Goal: Find specific page/section: Find specific page/section

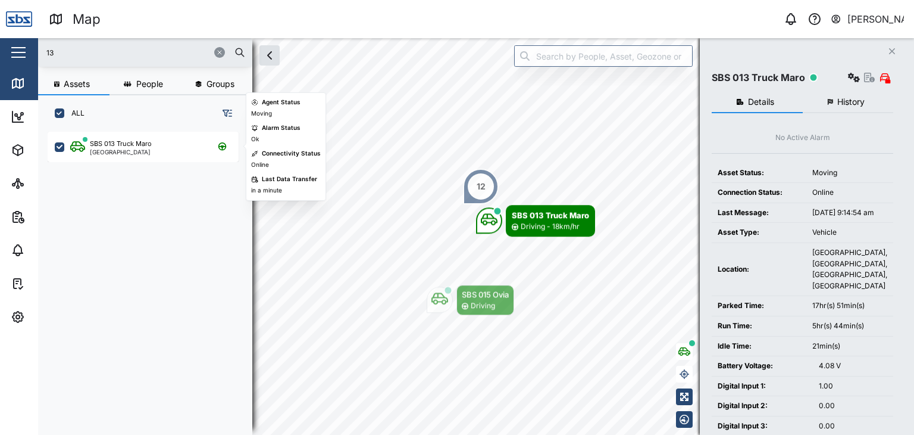
scroll to position [288, 186]
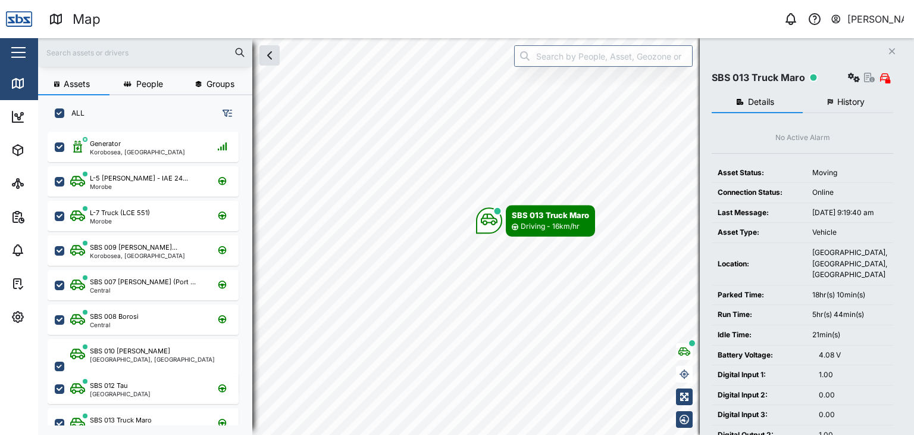
click at [93, 44] on input "text" at bounding box center [145, 52] width 200 height 18
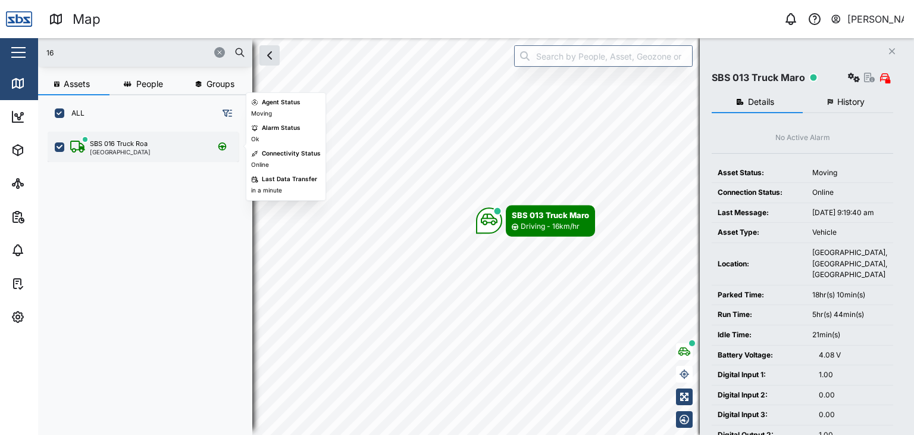
click at [122, 143] on div "SBS 016 Truck Roa" at bounding box center [119, 144] width 58 height 10
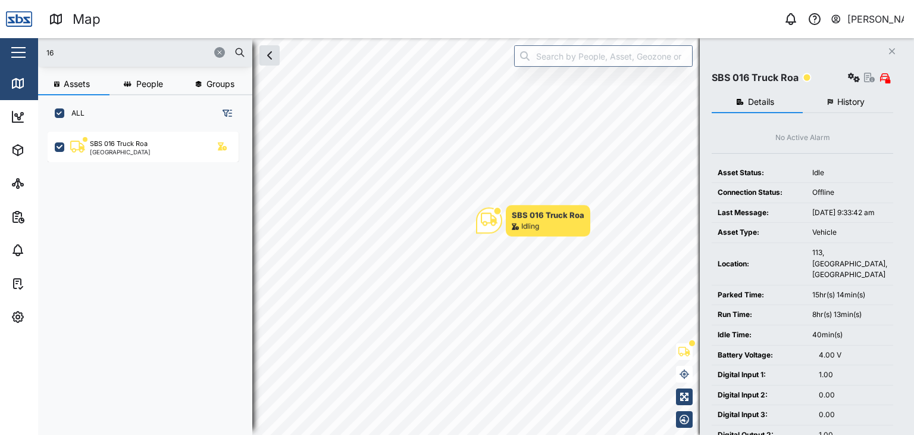
drag, startPoint x: 52, startPoint y: 53, endPoint x: 32, endPoint y: 53, distance: 20.2
click at [32, 53] on div "Map 0 [PERSON_NAME] Close Map Dashboard Assets ATS Camera Generator Personnel T…" at bounding box center [457, 217] width 914 height 435
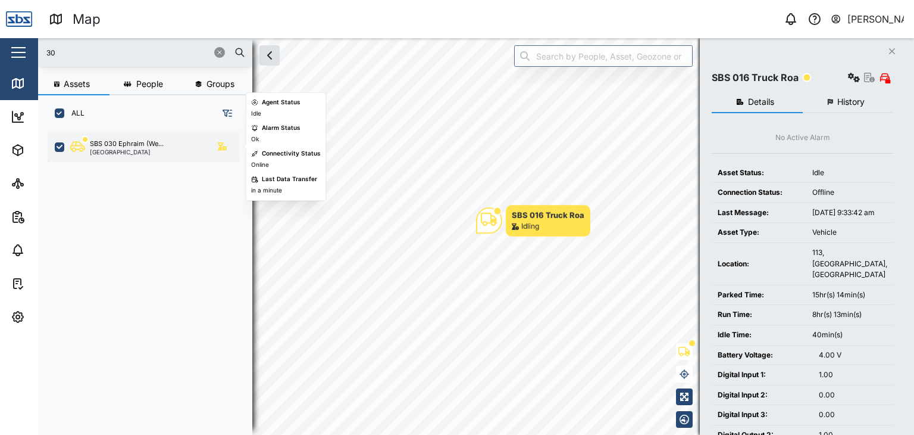
click at [124, 155] on div "SBS 030 Ephraim (We... [GEOGRAPHIC_DATA]" at bounding box center [143, 147] width 191 height 30
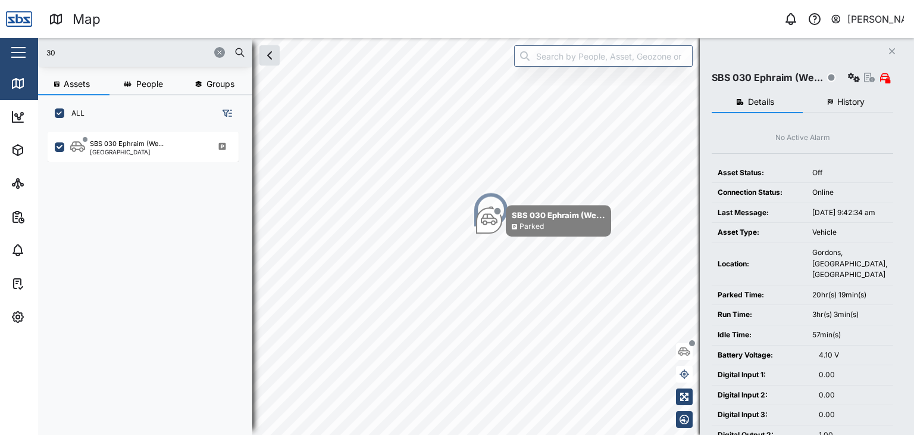
drag, startPoint x: 60, startPoint y: 48, endPoint x: 30, endPoint y: 48, distance: 29.8
click at [30, 48] on div "Map 0 [PERSON_NAME] Close Map Dashboard Assets ATS Camera Generator Personnel T…" at bounding box center [457, 217] width 914 height 435
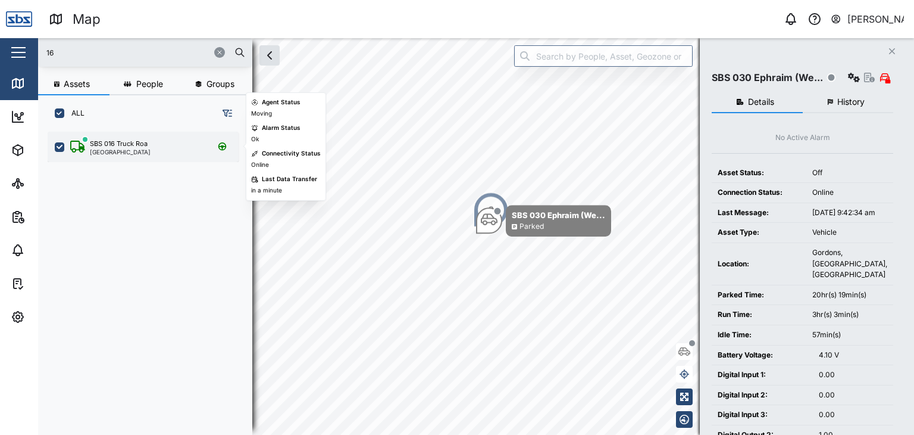
click at [119, 146] on div "SBS 016 Truck Roa" at bounding box center [119, 144] width 58 height 10
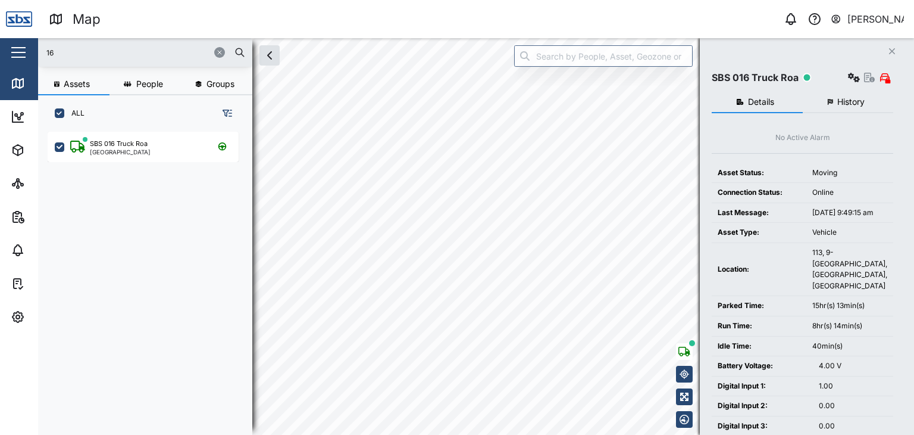
click at [74, 57] on input "16" at bounding box center [145, 52] width 200 height 18
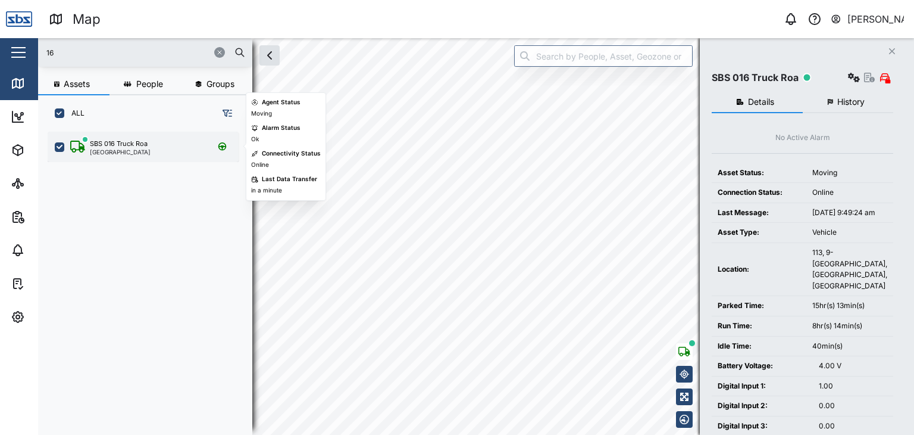
click at [136, 135] on div "SBS 016 Truck Roa [GEOGRAPHIC_DATA]" at bounding box center [143, 147] width 191 height 30
click at [130, 152] on div "[GEOGRAPHIC_DATA]" at bounding box center [120, 152] width 61 height 6
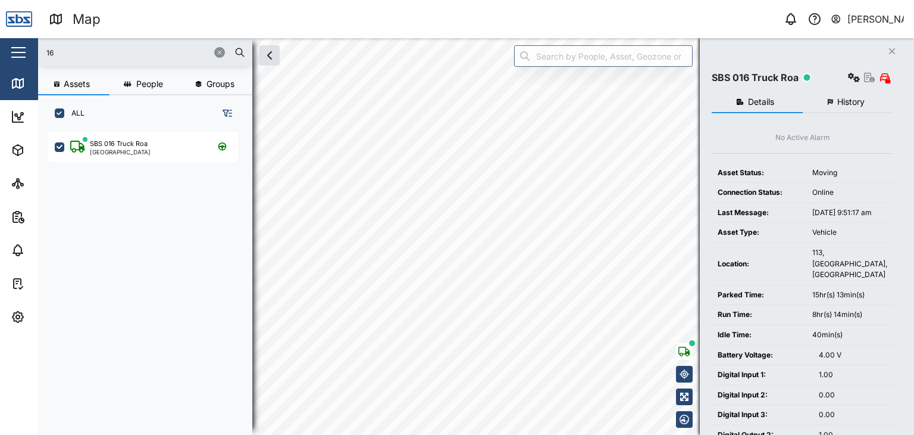
drag, startPoint x: 57, startPoint y: 53, endPoint x: 33, endPoint y: 51, distance: 23.3
click at [33, 51] on div "Map 0 [PERSON_NAME] Close Map Dashboard Assets ATS Camera Generator Personnel T…" at bounding box center [457, 217] width 914 height 435
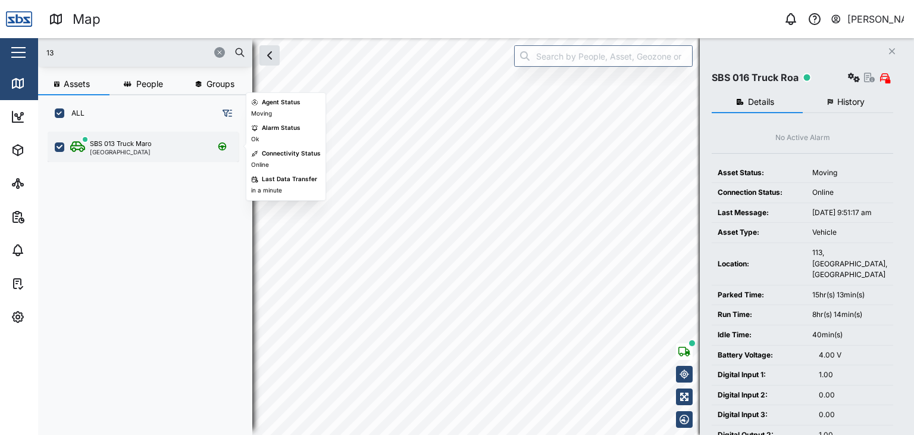
click at [134, 145] on div "SBS 013 Truck Maro" at bounding box center [121, 144] width 62 height 10
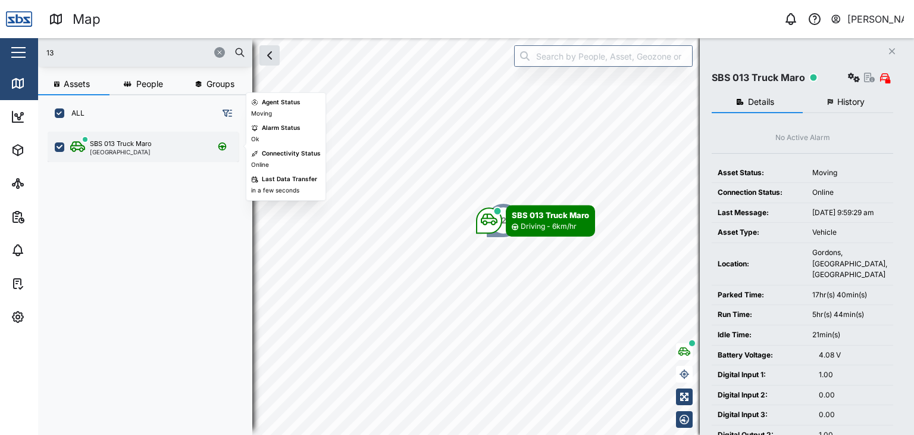
click at [123, 153] on div "[GEOGRAPHIC_DATA]" at bounding box center [121, 152] width 62 height 6
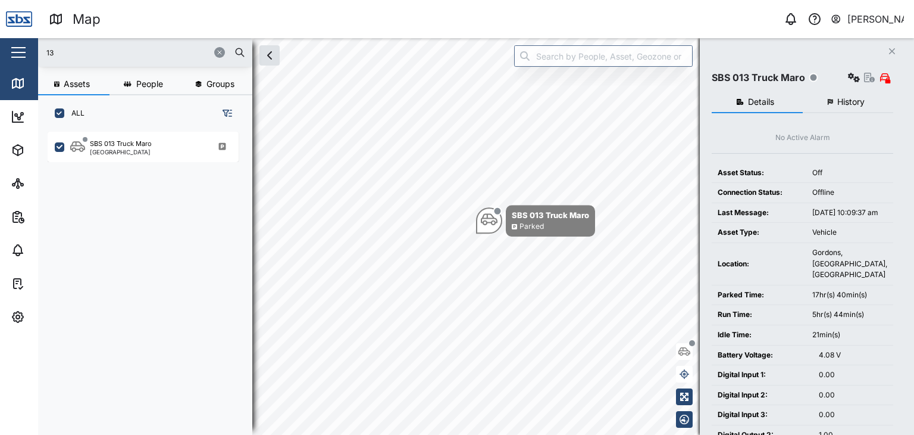
drag, startPoint x: 60, startPoint y: 51, endPoint x: 28, endPoint y: 51, distance: 32.1
click at [28, 51] on div "Map 0 [PERSON_NAME] Close Map Dashboard Assets ATS Camera Generator Personnel T…" at bounding box center [457, 217] width 914 height 435
type input "16"
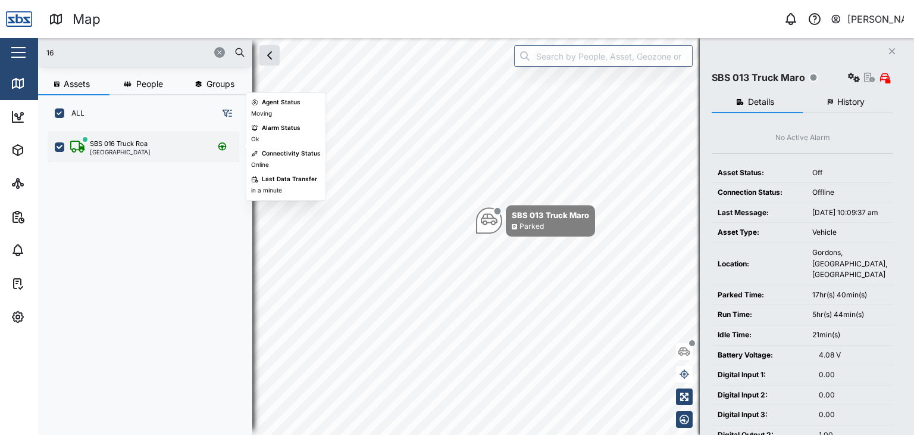
click at [156, 145] on div "SBS 016 Truck Roa [GEOGRAPHIC_DATA]" at bounding box center [150, 147] width 161 height 16
